Goal: Task Accomplishment & Management: Use online tool/utility

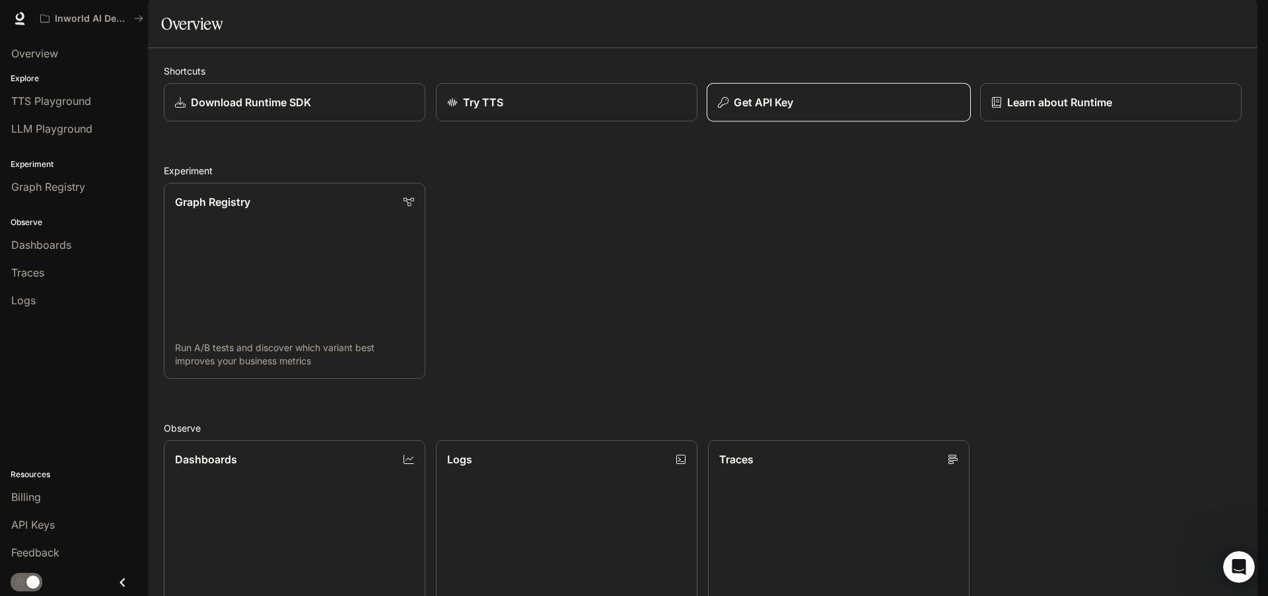
click at [790, 122] on button "Get API Key" at bounding box center [838, 102] width 264 height 39
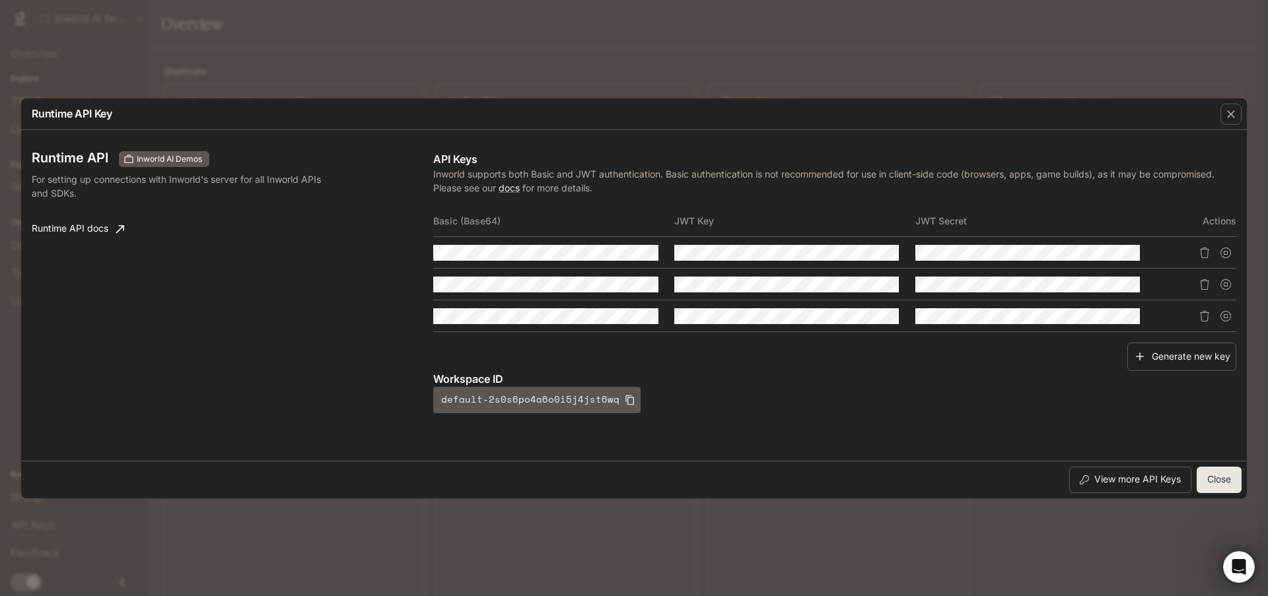
click at [571, 527] on div "Runtime API Key Runtime API Inworld AI Demos For setting up connections with In…" at bounding box center [634, 298] width 1268 height 596
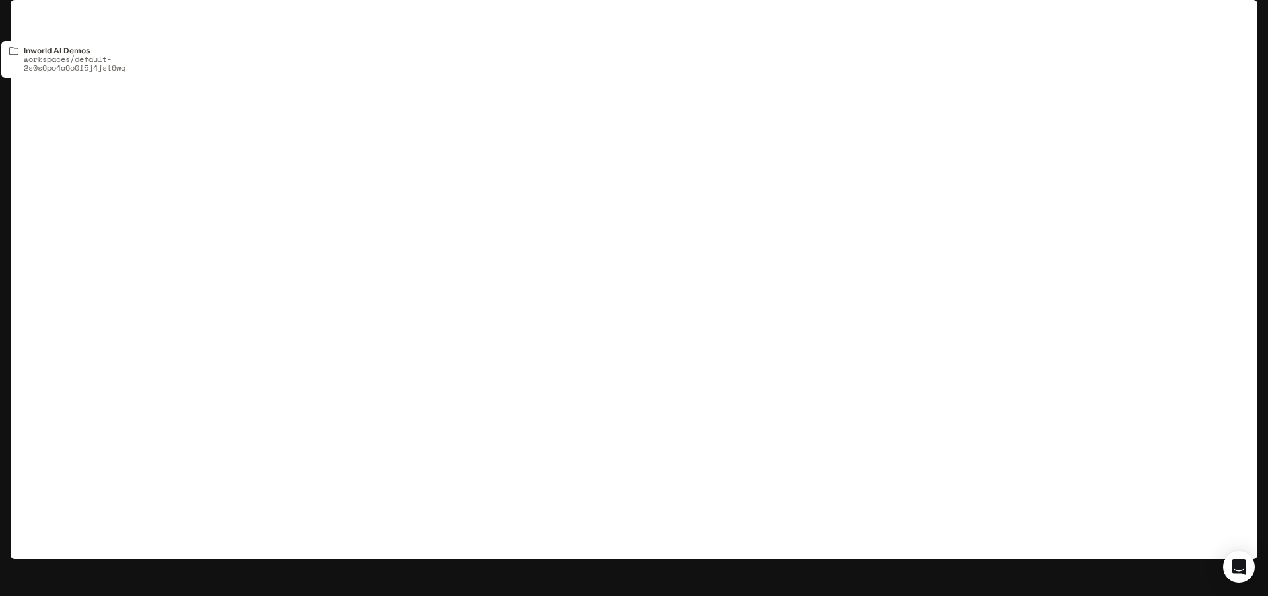
click at [71, 22] on p "Inworld AI Demos" at bounding box center [92, 18] width 74 height 11
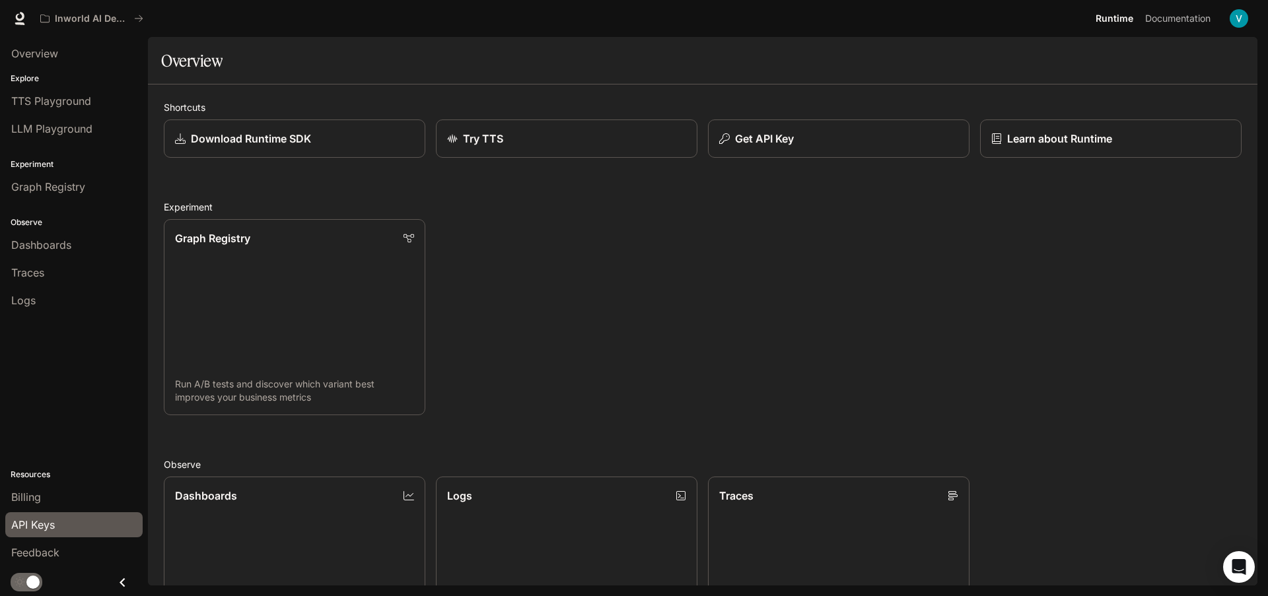
click at [44, 525] on span "API Keys" at bounding box center [33, 525] width 44 height 16
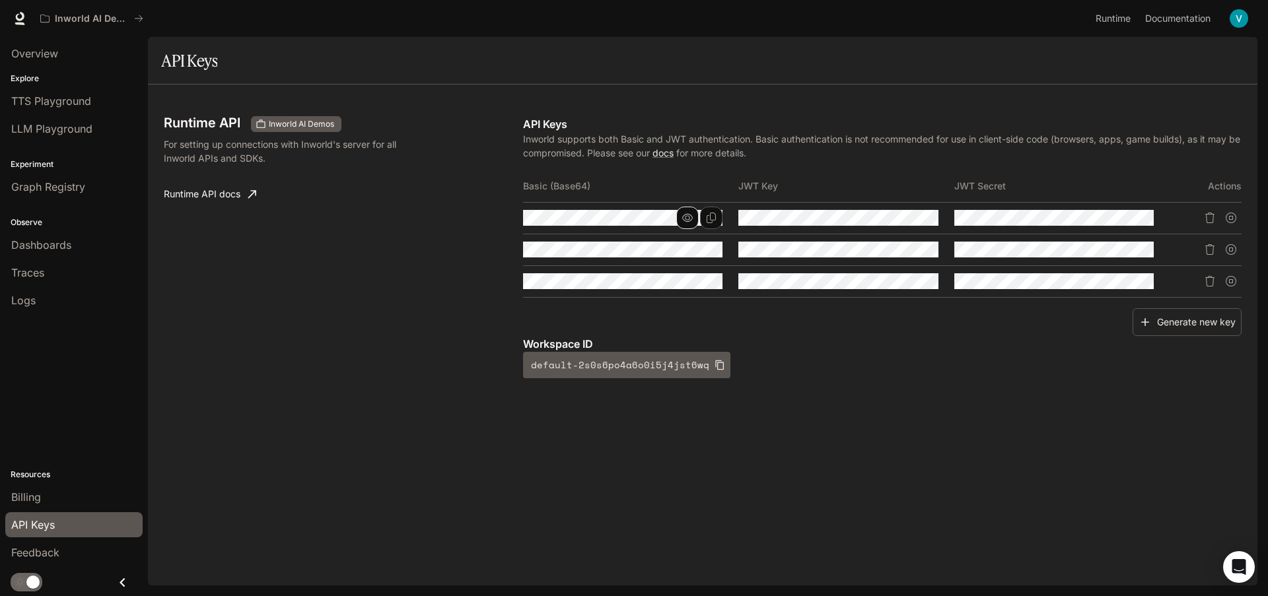
click at [693, 217] on icon "button" at bounding box center [687, 218] width 11 height 11
click at [706, 220] on icon "Copy Basic (Base64)" at bounding box center [711, 218] width 11 height 11
